Goal: Task Accomplishment & Management: Manage account settings

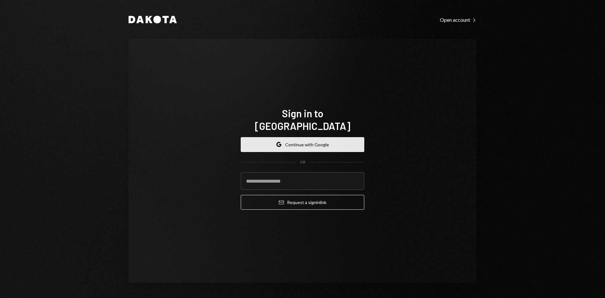
click at [273, 141] on button "Google Continue with Google" at bounding box center [302, 144] width 123 height 15
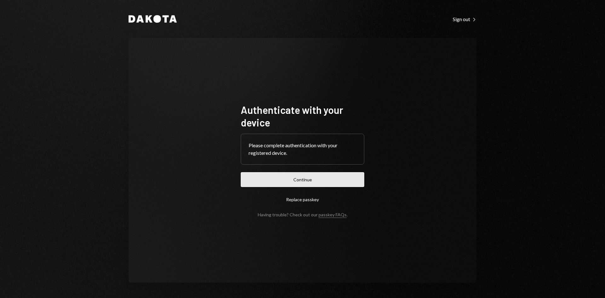
click at [280, 175] on button "Continue" at bounding box center [302, 179] width 123 height 15
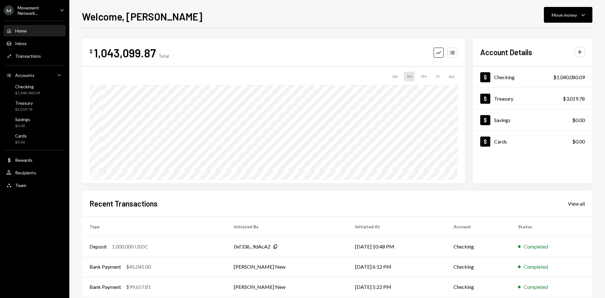
click at [37, 10] on div "Movement Network..." at bounding box center [36, 10] width 37 height 11
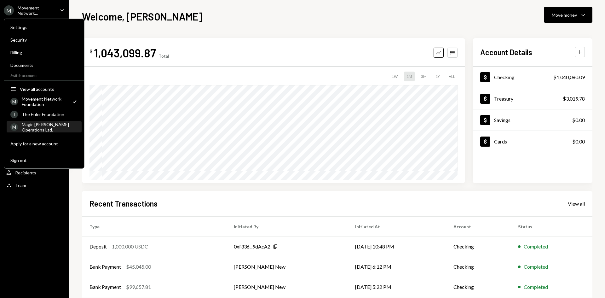
click at [38, 123] on div "Magic [PERSON_NAME] Operations Ltd." at bounding box center [50, 127] width 56 height 11
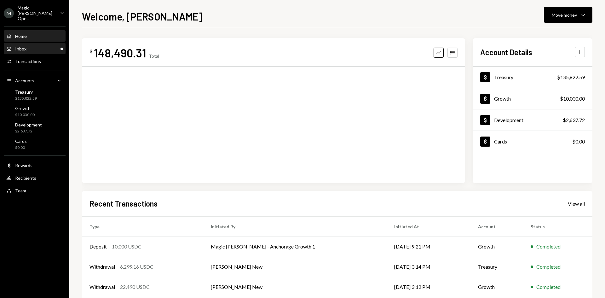
click at [40, 46] on div "Inbox Inbox" at bounding box center [34, 49] width 57 height 6
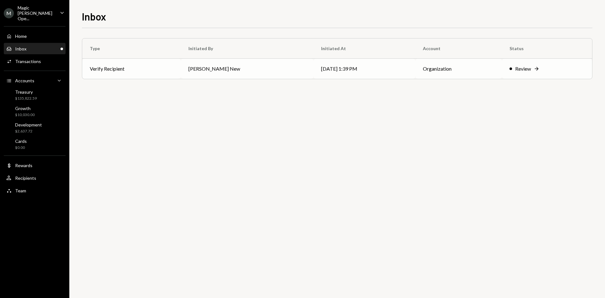
click at [533, 66] on icon "Right Arrow" at bounding box center [536, 69] width 6 height 6
